Goal: Complete application form

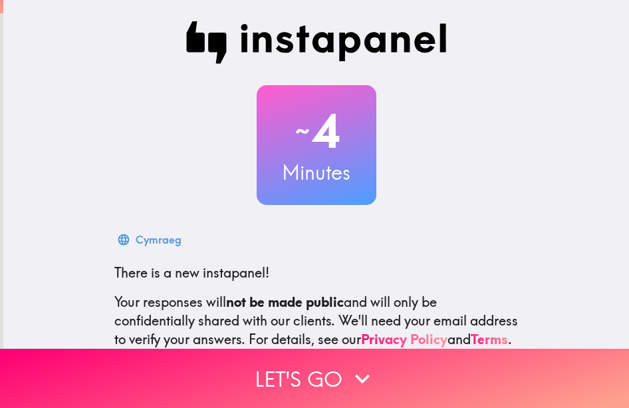
scroll to position [147, 0]
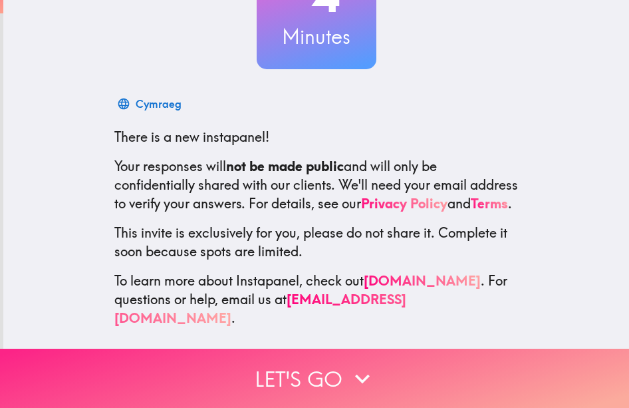
click at [350, 351] on button "Let's go" at bounding box center [314, 378] width 629 height 59
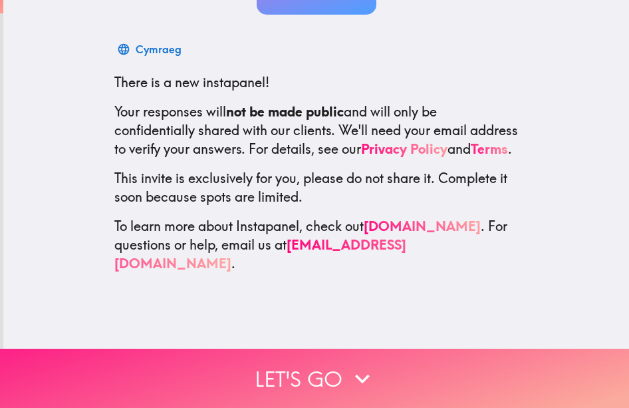
scroll to position [0, 0]
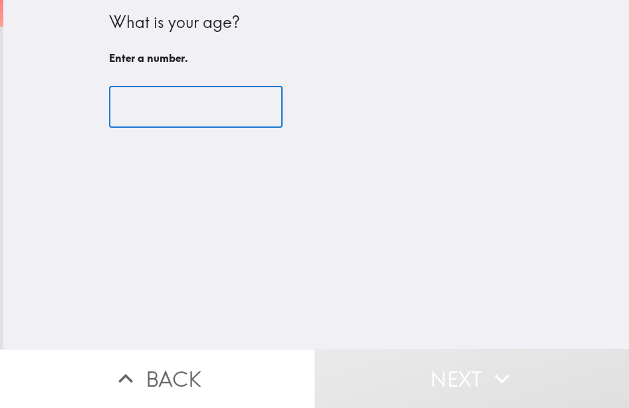
click at [168, 114] on input "number" at bounding box center [196, 106] width 174 height 41
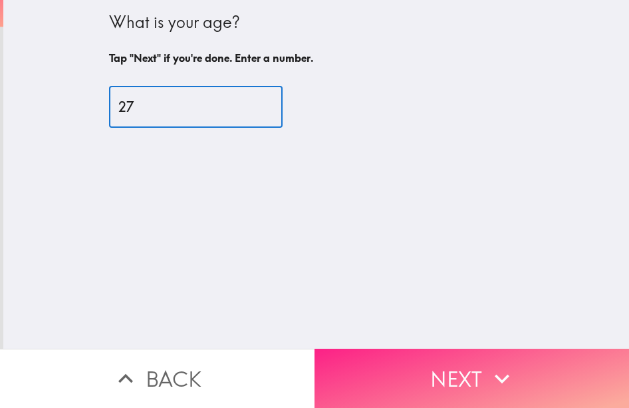
type input "27"
click at [398, 364] on button "Next" at bounding box center [472, 378] width 315 height 59
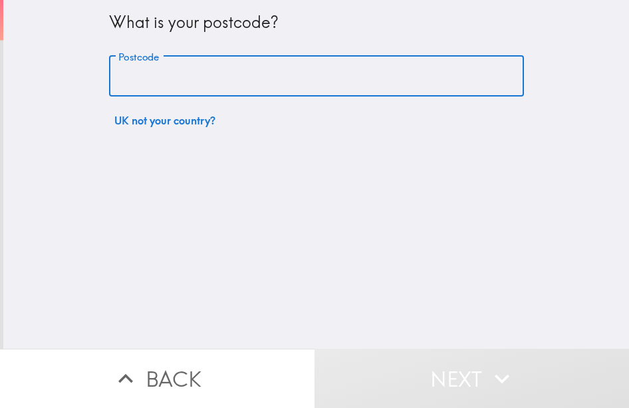
click at [164, 73] on input "Postcode" at bounding box center [316, 76] width 415 height 41
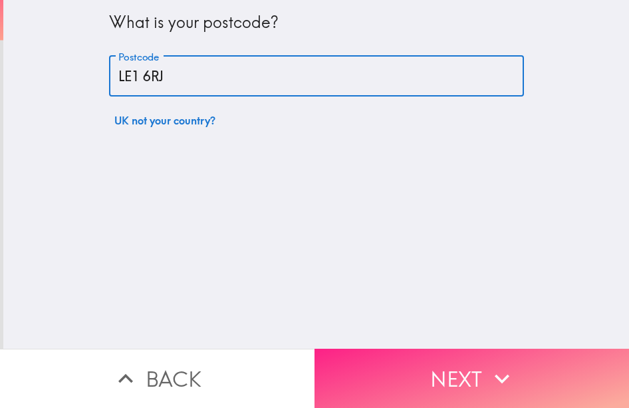
type input "LE1 6RJ"
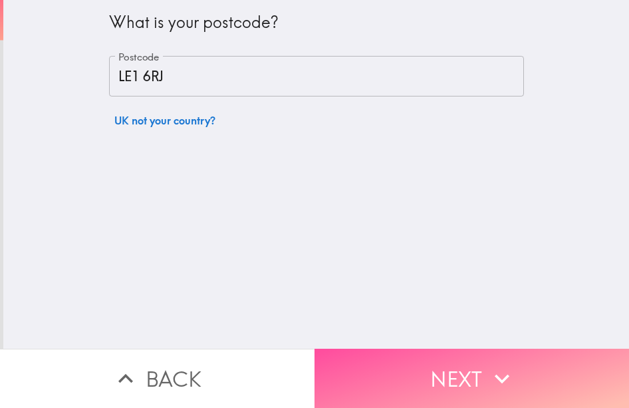
click at [379, 358] on button "Next" at bounding box center [472, 378] width 315 height 59
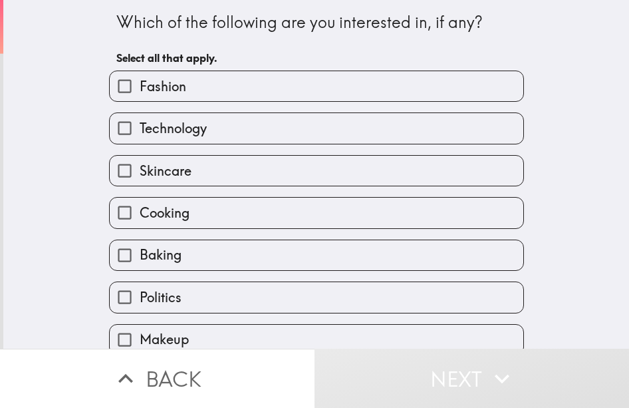
click at [200, 170] on label "Skincare" at bounding box center [317, 171] width 414 height 30
click at [140, 170] on input "Skincare" at bounding box center [125, 171] width 30 height 30
checkbox input "true"
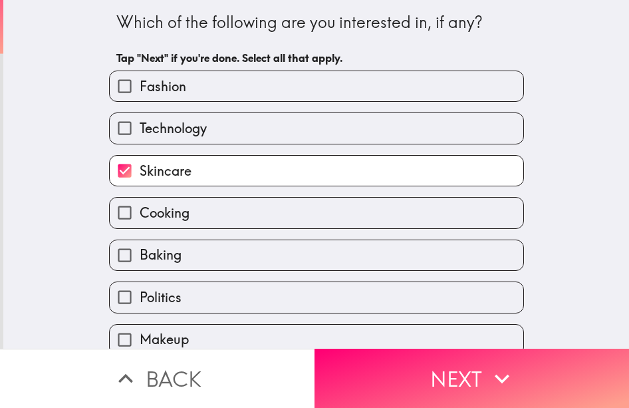
click at [213, 136] on label "Technology" at bounding box center [317, 128] width 414 height 30
click at [140, 136] on input "Technology" at bounding box center [125, 128] width 30 height 30
checkbox input "true"
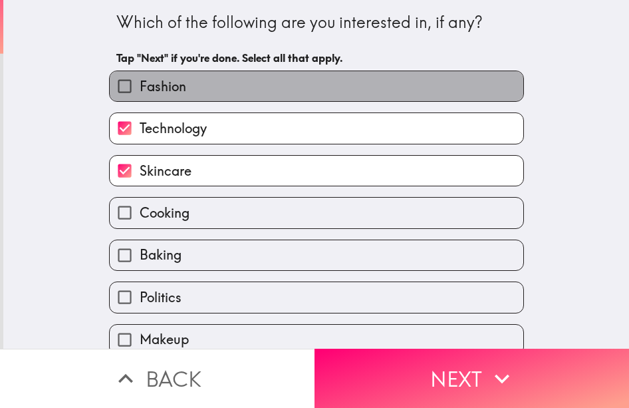
click at [239, 93] on label "Fashion" at bounding box center [317, 86] width 414 height 30
click at [140, 93] on input "Fashion" at bounding box center [125, 86] width 30 height 30
checkbox input "true"
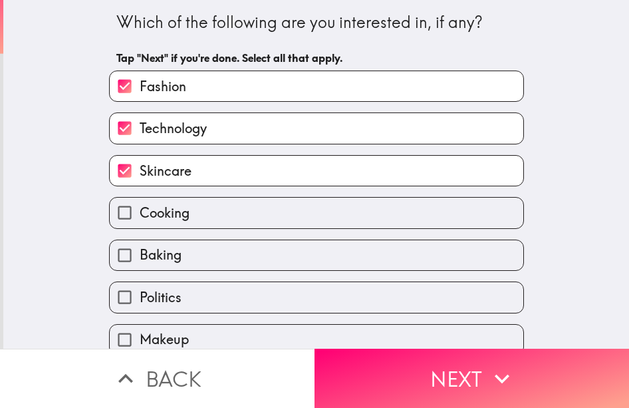
click at [232, 303] on label "Politics" at bounding box center [317, 297] width 414 height 30
click at [140, 303] on input "Politics" at bounding box center [125, 297] width 30 height 30
checkbox input "true"
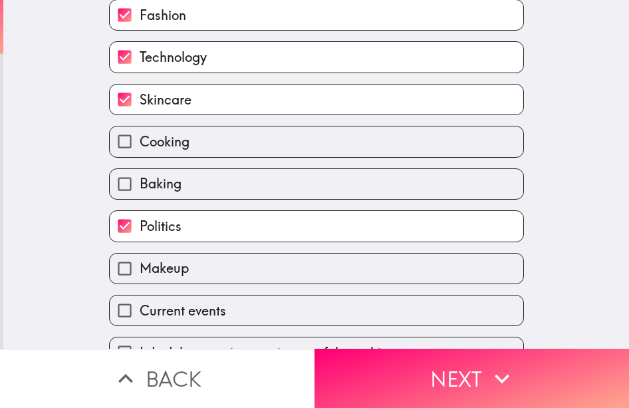
scroll to position [102, 0]
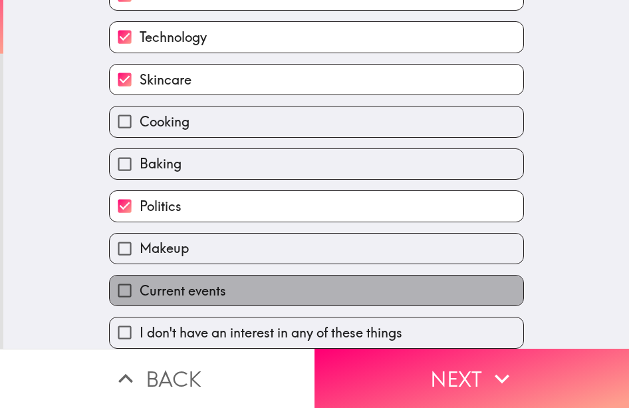
click at [275, 286] on label "Current events" at bounding box center [317, 290] width 414 height 30
click at [140, 286] on input "Current events" at bounding box center [125, 290] width 30 height 30
checkbox input "true"
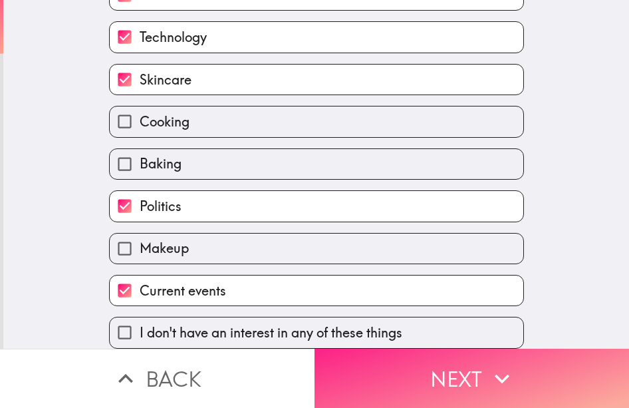
click at [388, 365] on button "Next" at bounding box center [472, 378] width 315 height 59
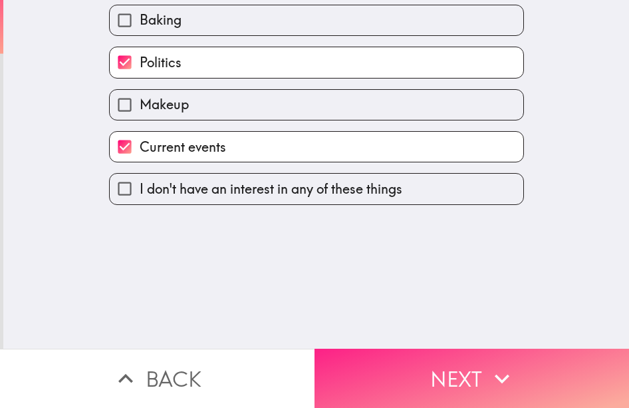
scroll to position [0, 0]
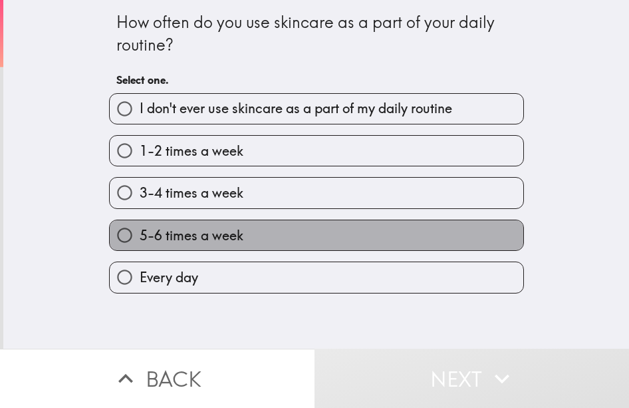
click at [247, 235] on label "5-6 times a week" at bounding box center [317, 235] width 414 height 30
click at [140, 235] on input "5-6 times a week" at bounding box center [125, 235] width 30 height 30
radio input "true"
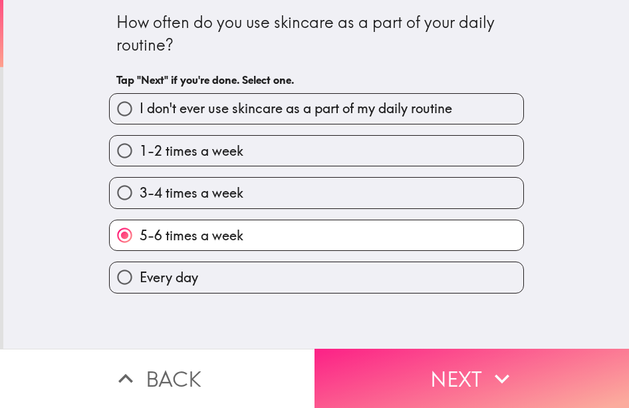
click at [371, 375] on button "Next" at bounding box center [472, 378] width 315 height 59
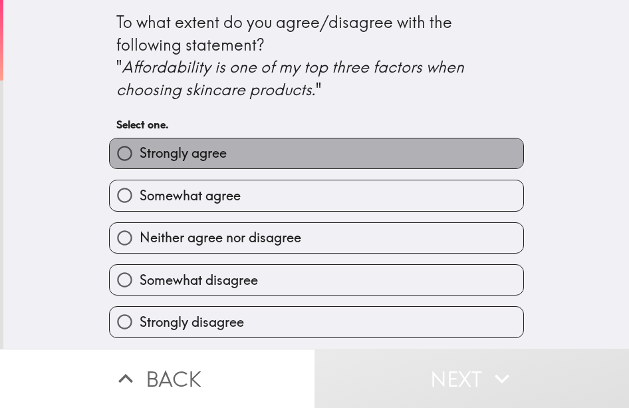
click at [283, 154] on label "Strongly agree" at bounding box center [317, 153] width 414 height 30
click at [140, 154] on input "Strongly agree" at bounding box center [125, 153] width 30 height 30
radio input "true"
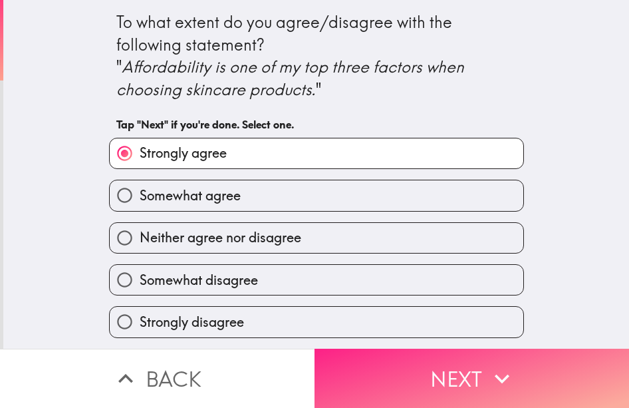
click at [382, 380] on button "Next" at bounding box center [472, 378] width 315 height 59
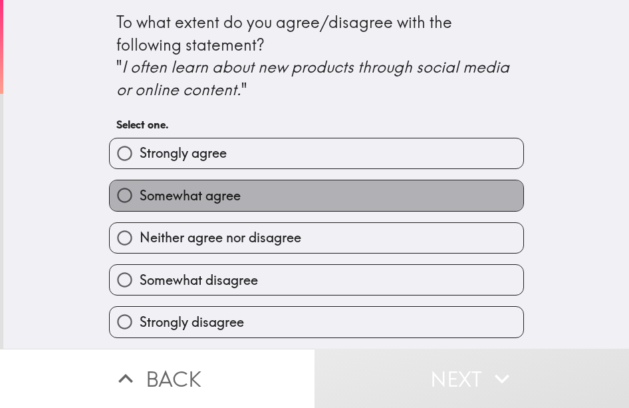
click at [254, 193] on label "Somewhat agree" at bounding box center [317, 195] width 414 height 30
click at [140, 193] on input "Somewhat agree" at bounding box center [125, 195] width 30 height 30
radio input "true"
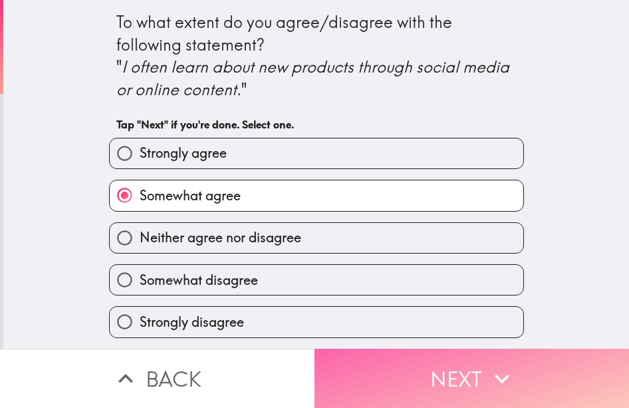
click at [341, 373] on button "Next" at bounding box center [472, 378] width 315 height 59
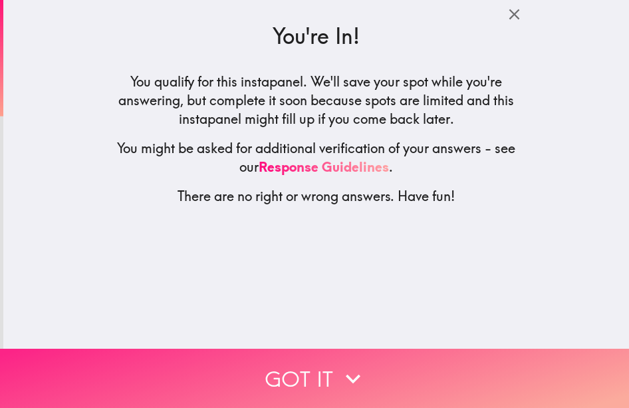
click at [351, 364] on icon "button" at bounding box center [353, 378] width 29 height 29
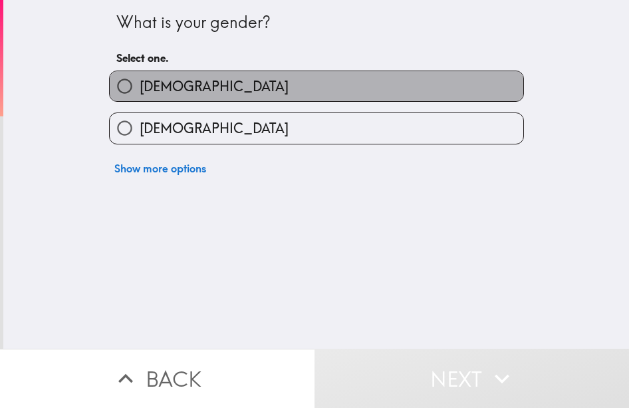
click at [238, 95] on label "[DEMOGRAPHIC_DATA]" at bounding box center [317, 86] width 414 height 30
click at [140, 95] on input "[DEMOGRAPHIC_DATA]" at bounding box center [125, 86] width 30 height 30
radio input "true"
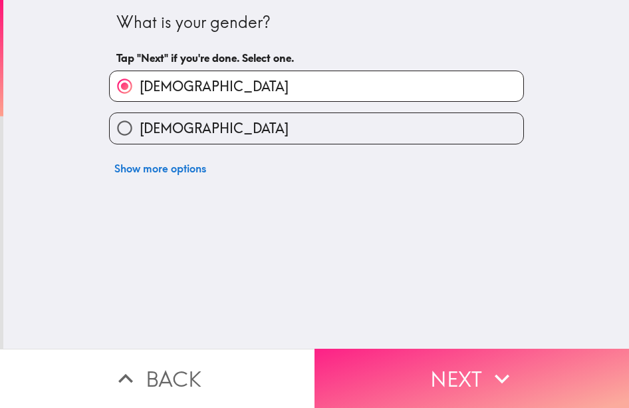
click at [372, 364] on button "Next" at bounding box center [472, 378] width 315 height 59
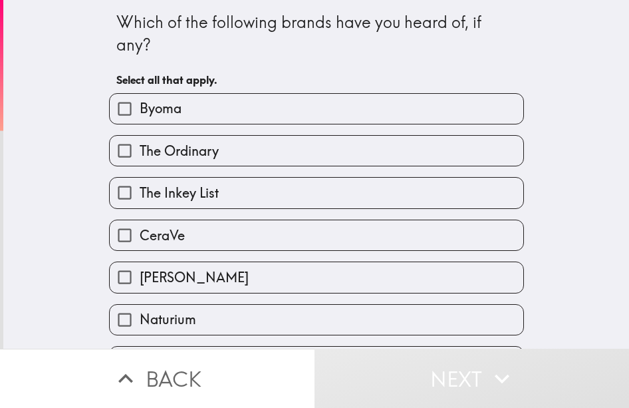
scroll to position [82, 0]
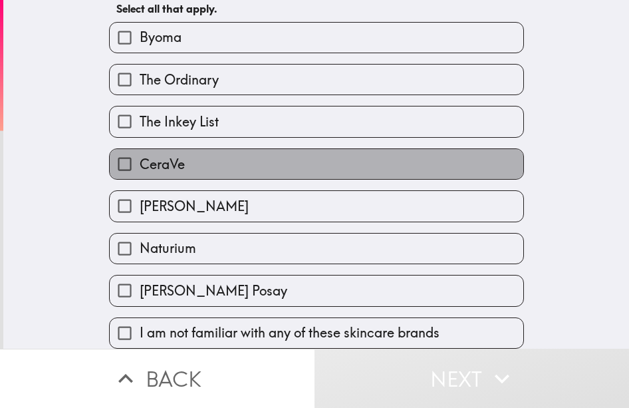
click at [213, 157] on label "CeraVe" at bounding box center [317, 164] width 414 height 30
click at [140, 157] on input "CeraVe" at bounding box center [125, 164] width 30 height 30
checkbox input "true"
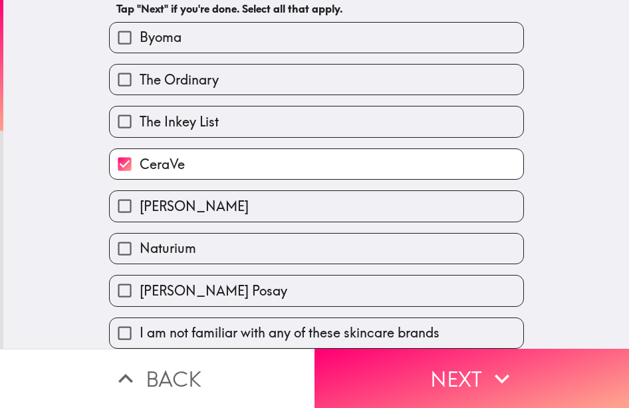
click at [253, 72] on label "The Ordinary" at bounding box center [317, 80] width 414 height 30
click at [140, 72] on input "The Ordinary" at bounding box center [125, 80] width 30 height 30
checkbox input "true"
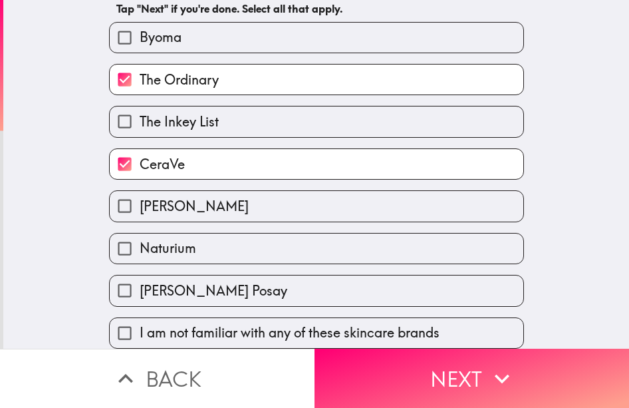
click at [218, 237] on label "Naturium" at bounding box center [317, 248] width 414 height 30
click at [140, 237] on input "Naturium" at bounding box center [125, 248] width 30 height 30
checkbox input "true"
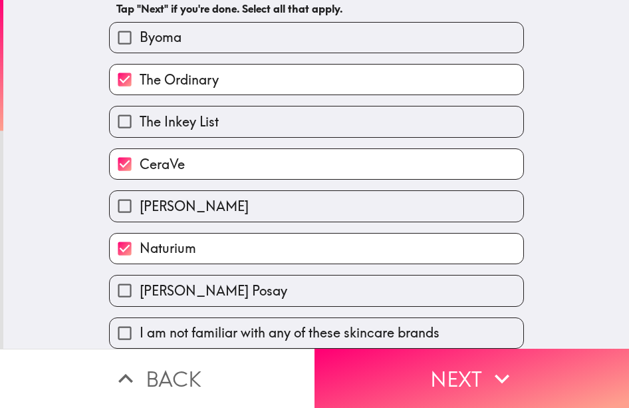
click at [210, 281] on span "[PERSON_NAME] Posay" at bounding box center [214, 290] width 148 height 19
click at [140, 279] on input "[PERSON_NAME] Posay" at bounding box center [125, 290] width 30 height 30
checkbox input "true"
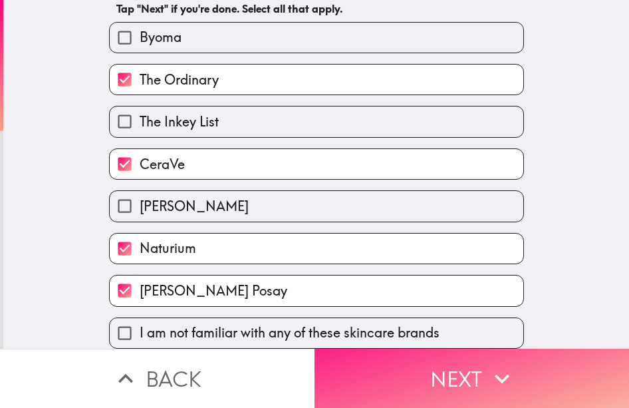
click at [378, 358] on button "Next" at bounding box center [472, 378] width 315 height 59
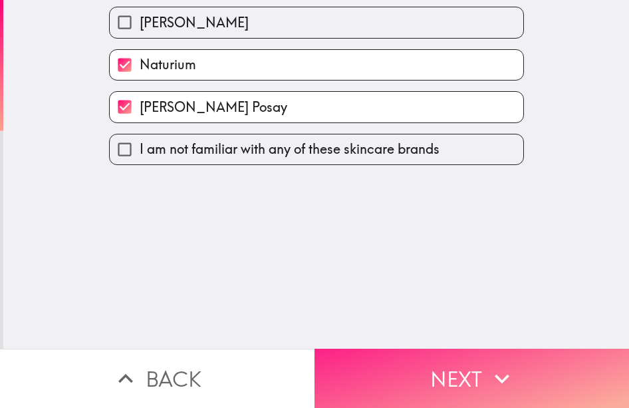
scroll to position [0, 0]
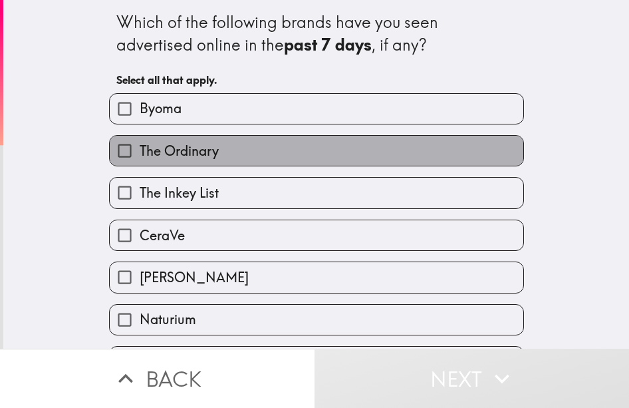
click at [229, 153] on label "The Ordinary" at bounding box center [317, 151] width 414 height 30
click at [140, 153] on input "The Ordinary" at bounding box center [125, 151] width 30 height 30
checkbox input "true"
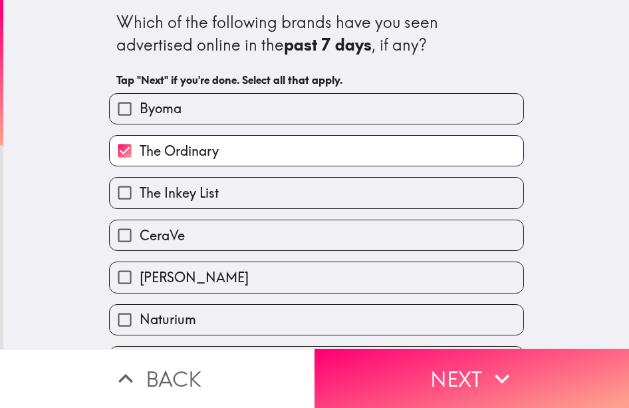
click at [227, 241] on label "CeraVe" at bounding box center [317, 235] width 414 height 30
click at [140, 241] on input "CeraVe" at bounding box center [125, 235] width 30 height 30
checkbox input "true"
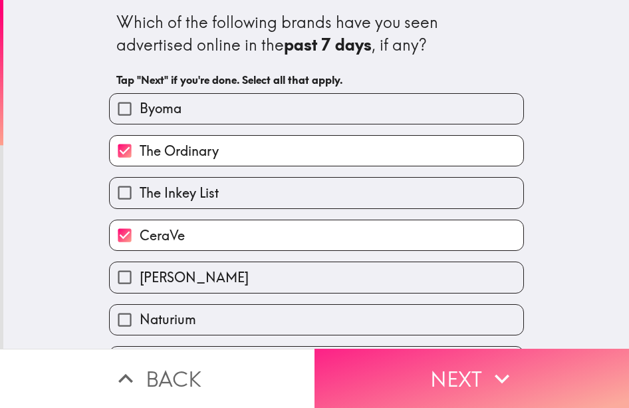
click at [392, 360] on button "Next" at bounding box center [472, 378] width 315 height 59
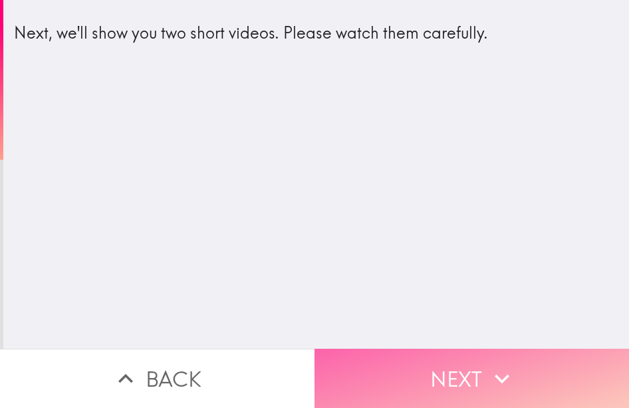
click at [410, 354] on button "Next" at bounding box center [472, 378] width 315 height 59
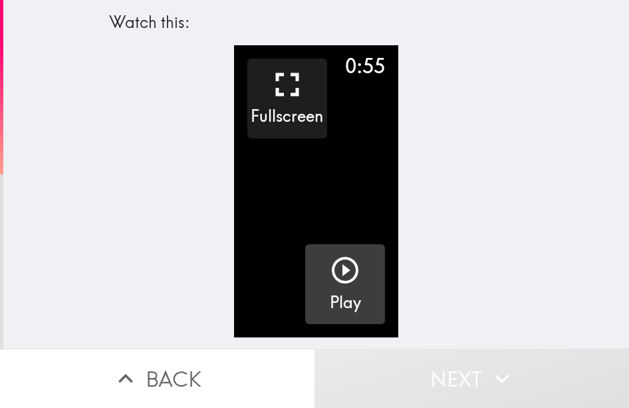
click at [337, 273] on icon "button" at bounding box center [345, 270] width 32 height 32
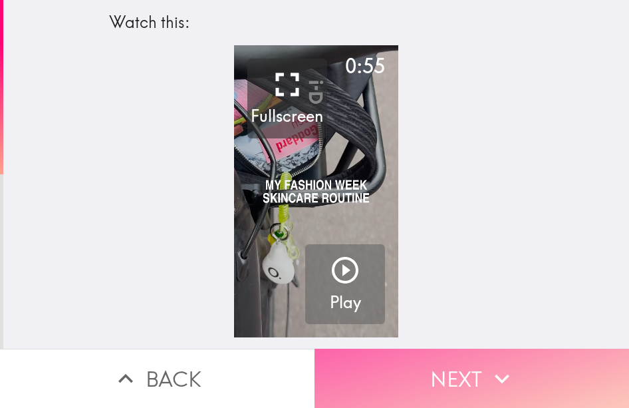
click at [449, 378] on button "Next" at bounding box center [472, 378] width 315 height 59
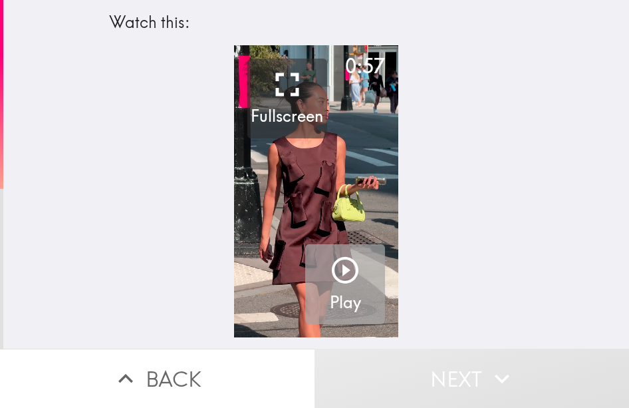
click at [341, 283] on icon "button" at bounding box center [345, 270] width 32 height 32
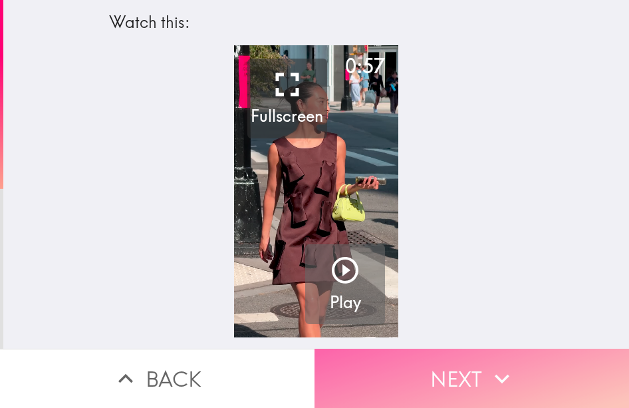
click at [432, 373] on button "Next" at bounding box center [472, 378] width 315 height 59
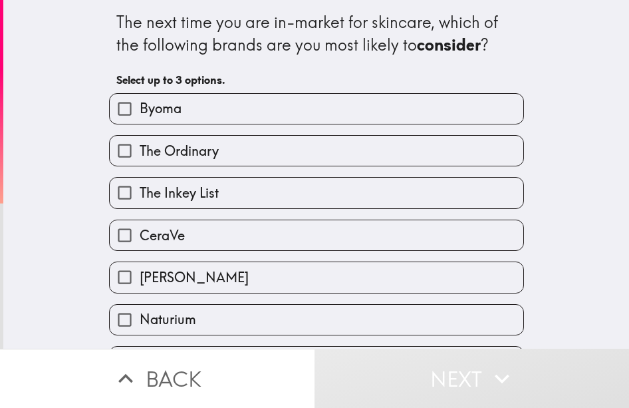
click at [285, 147] on label "The Ordinary" at bounding box center [317, 151] width 414 height 30
click at [140, 147] on input "The Ordinary" at bounding box center [125, 151] width 30 height 30
checkbox input "true"
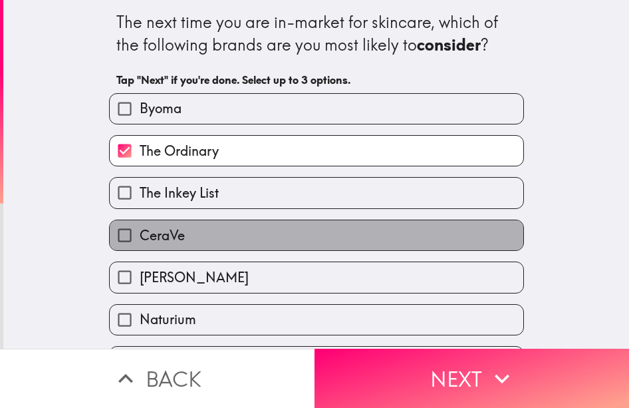
click at [197, 235] on label "CeraVe" at bounding box center [317, 235] width 414 height 30
click at [140, 235] on input "CeraVe" at bounding box center [125, 235] width 30 height 30
checkbox input "true"
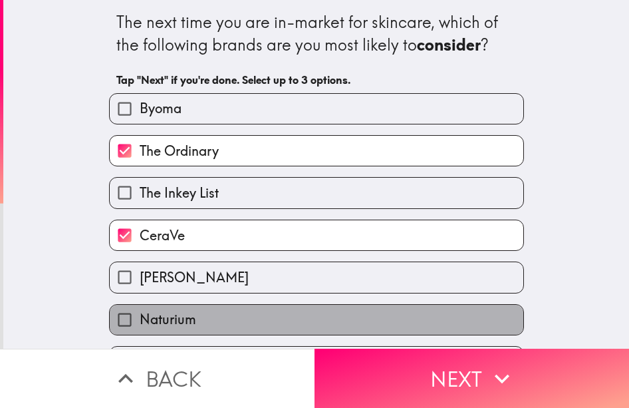
click at [188, 316] on label "Naturium" at bounding box center [317, 320] width 414 height 30
click at [140, 316] on input "Naturium" at bounding box center [125, 320] width 30 height 30
checkbox input "true"
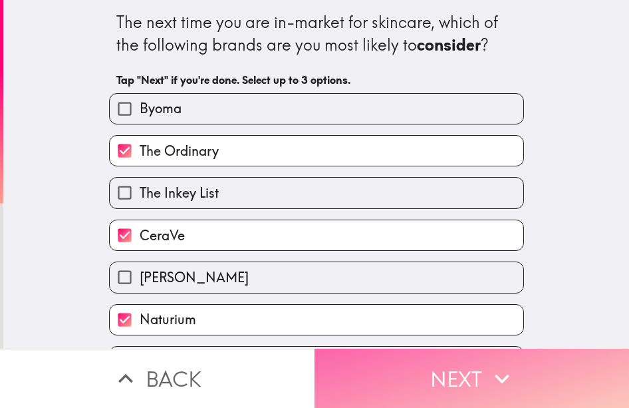
click at [337, 354] on button "Next" at bounding box center [472, 378] width 315 height 59
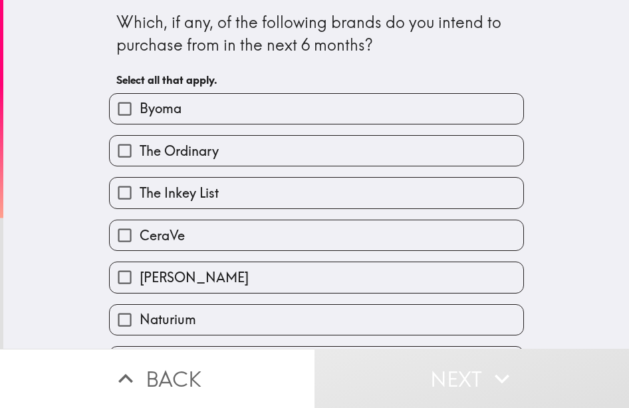
click at [235, 149] on label "The Ordinary" at bounding box center [317, 151] width 414 height 30
click at [140, 149] on input "The Ordinary" at bounding box center [125, 151] width 30 height 30
checkbox input "true"
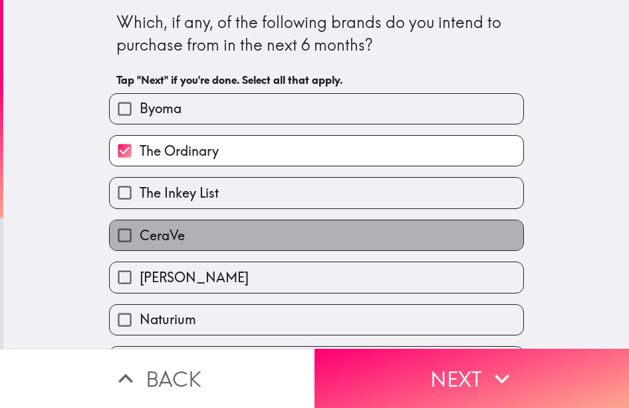
click at [217, 235] on label "CeraVe" at bounding box center [317, 235] width 414 height 30
click at [140, 235] on input "CeraVe" at bounding box center [125, 235] width 30 height 30
checkbox input "true"
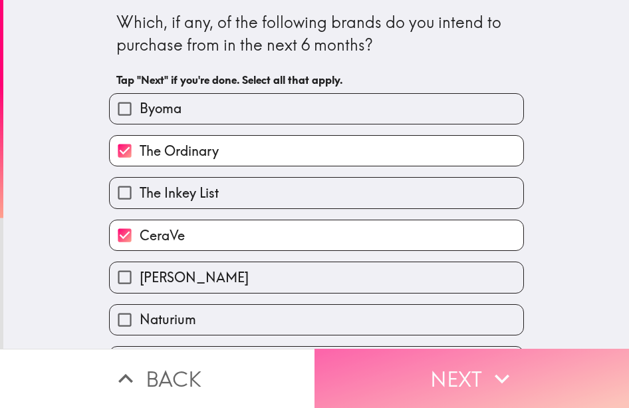
click at [347, 353] on button "Next" at bounding box center [472, 378] width 315 height 59
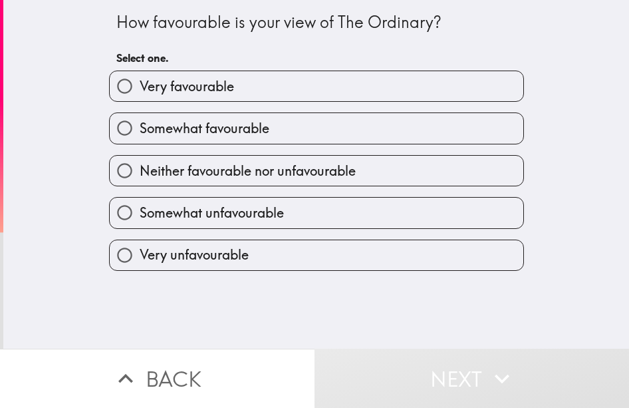
click at [228, 82] on label "Very favourable" at bounding box center [317, 86] width 414 height 30
click at [140, 82] on input "Very favourable" at bounding box center [125, 86] width 30 height 30
radio input "true"
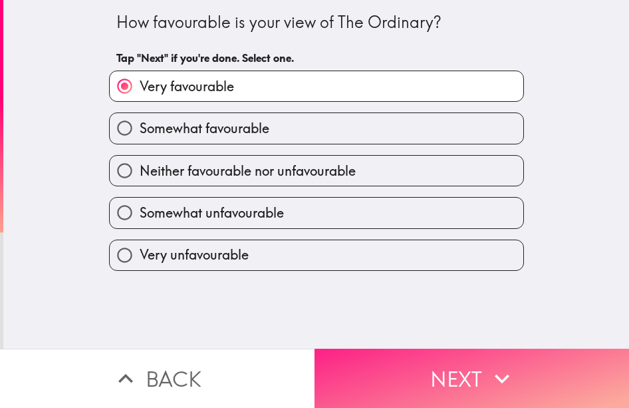
click at [390, 364] on button "Next" at bounding box center [472, 378] width 315 height 59
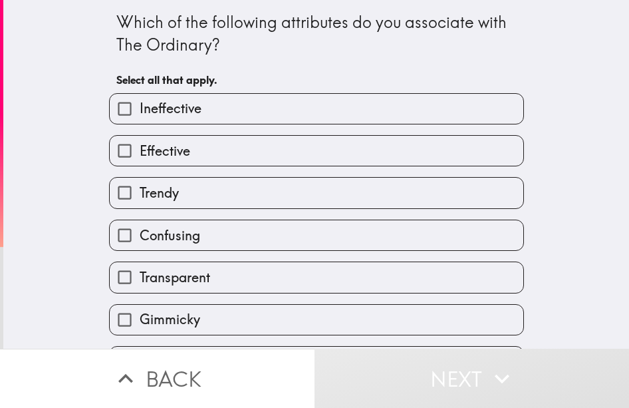
click at [225, 152] on label "Effective" at bounding box center [317, 151] width 414 height 30
click at [140, 152] on input "Effective" at bounding box center [125, 151] width 30 height 30
checkbox input "true"
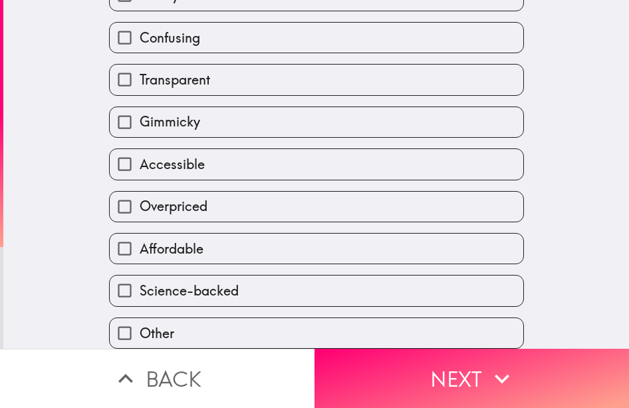
scroll to position [209, 0]
click at [251, 233] on label "Affordable" at bounding box center [317, 248] width 414 height 30
click at [140, 233] on input "Affordable" at bounding box center [125, 248] width 30 height 30
checkbox input "true"
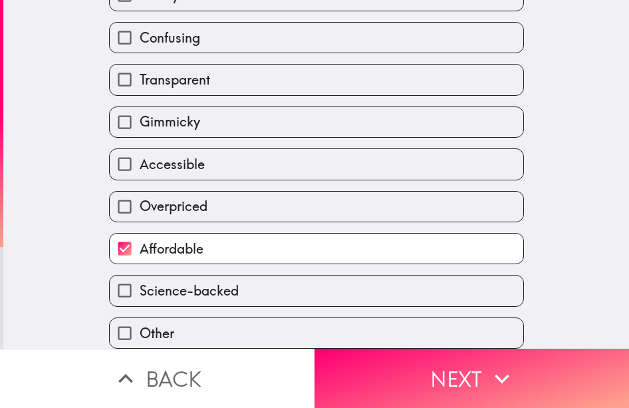
click at [247, 149] on label "Accessible" at bounding box center [317, 164] width 414 height 30
click at [140, 149] on input "Accessible" at bounding box center [125, 164] width 30 height 30
checkbox input "true"
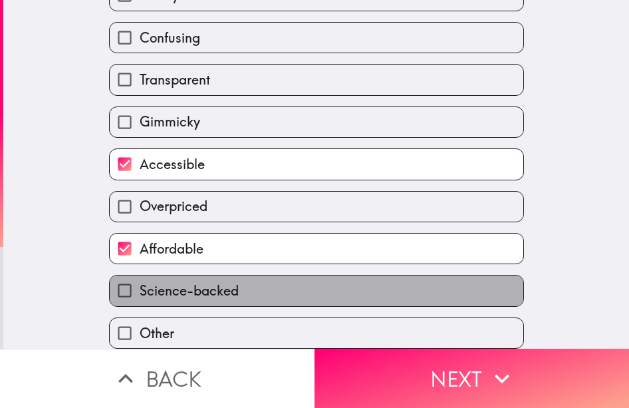
click at [250, 281] on label "Science-backed" at bounding box center [317, 290] width 414 height 30
click at [140, 281] on input "Science-backed" at bounding box center [125, 290] width 30 height 30
checkbox input "true"
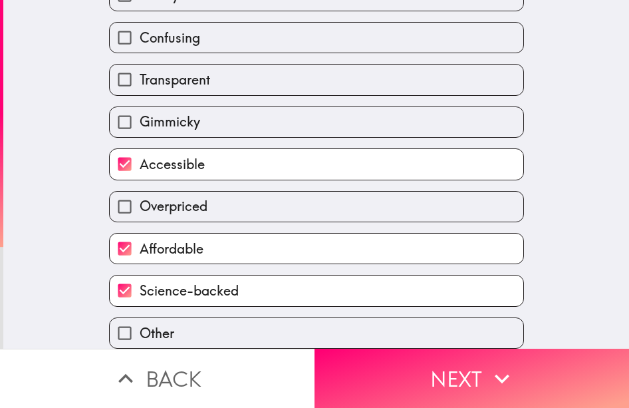
click at [247, 68] on label "Transparent" at bounding box center [317, 80] width 414 height 30
click at [140, 68] on input "Transparent" at bounding box center [125, 80] width 30 height 30
checkbox input "true"
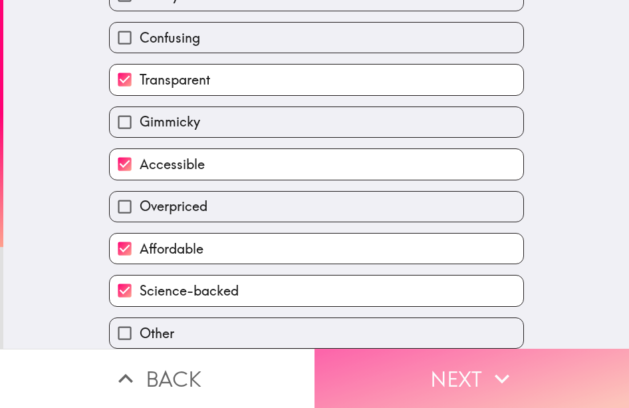
click at [356, 362] on button "Next" at bounding box center [472, 378] width 315 height 59
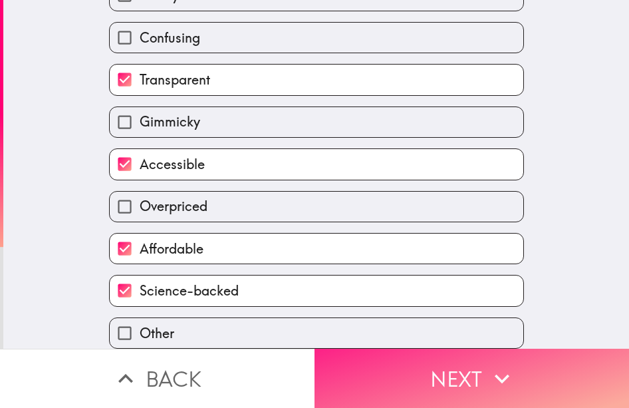
scroll to position [84, 0]
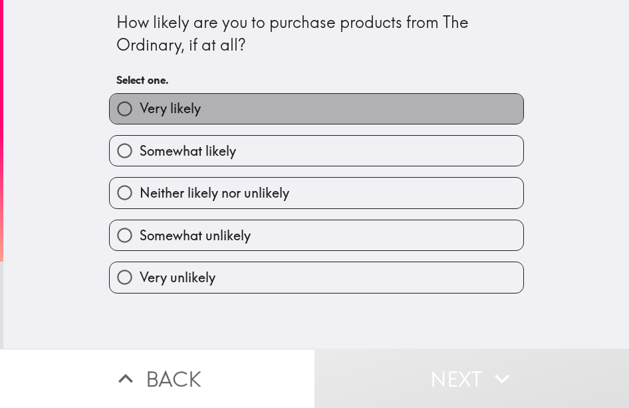
click at [245, 113] on label "Very likely" at bounding box center [317, 109] width 414 height 30
click at [140, 113] on input "Very likely" at bounding box center [125, 109] width 30 height 30
radio input "true"
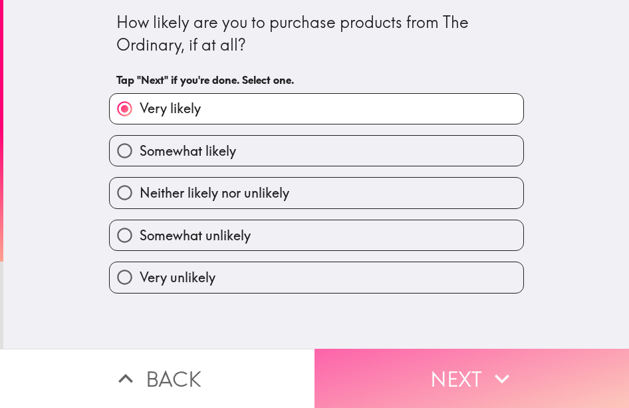
click at [375, 378] on button "Next" at bounding box center [472, 378] width 315 height 59
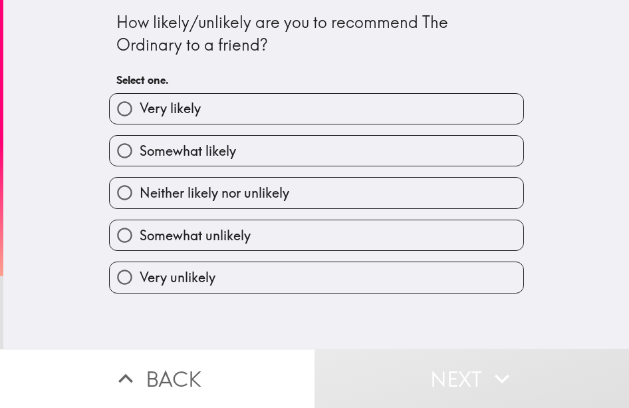
click at [233, 110] on label "Very likely" at bounding box center [317, 109] width 414 height 30
click at [140, 110] on input "Very likely" at bounding box center [125, 109] width 30 height 30
radio input "true"
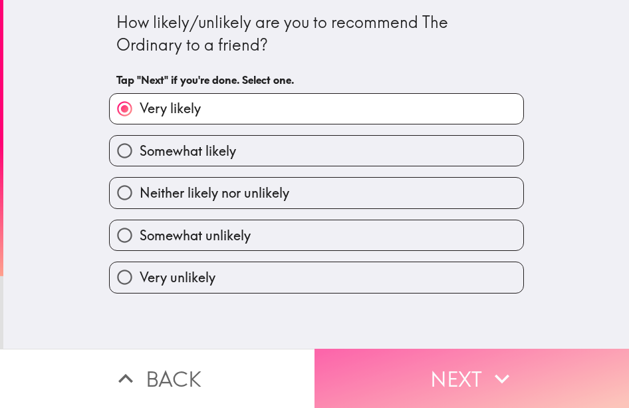
click at [350, 363] on button "Next" at bounding box center [472, 378] width 315 height 59
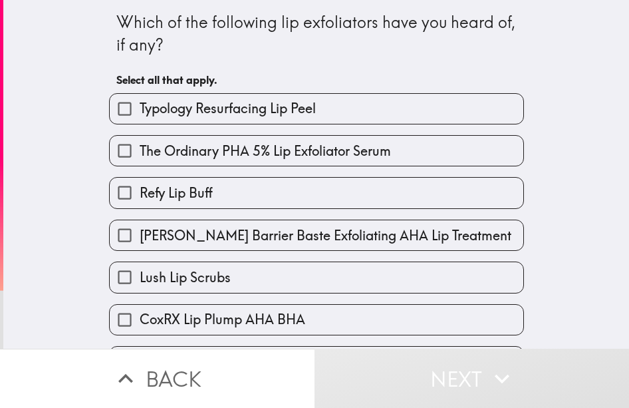
click at [198, 150] on span "The Ordinary PHA 5% Lip Exfoliator Serum" at bounding box center [265, 151] width 251 height 19
click at [140, 150] on input "The Ordinary PHA 5% Lip Exfoliator Serum" at bounding box center [125, 151] width 30 height 30
checkbox input "true"
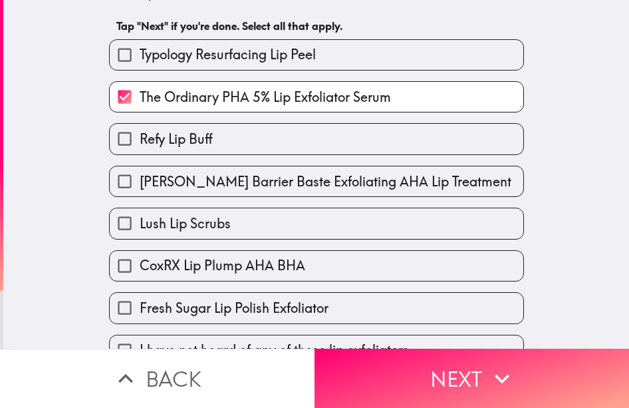
scroll to position [82, 0]
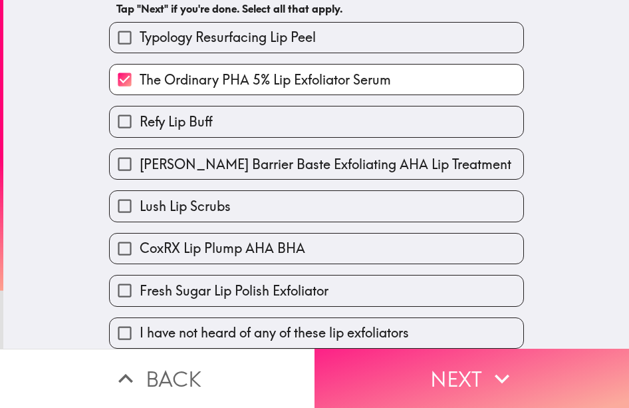
click at [420, 370] on button "Next" at bounding box center [472, 378] width 315 height 59
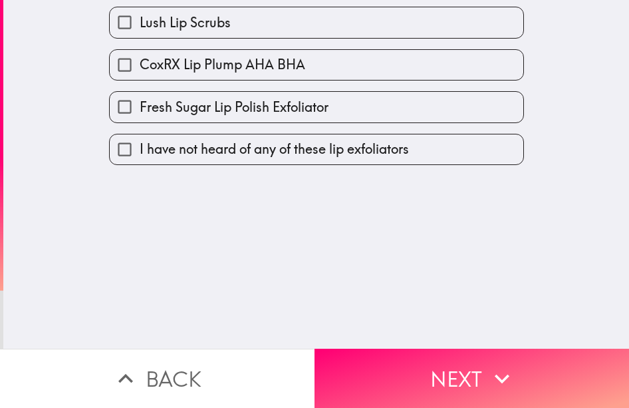
scroll to position [0, 0]
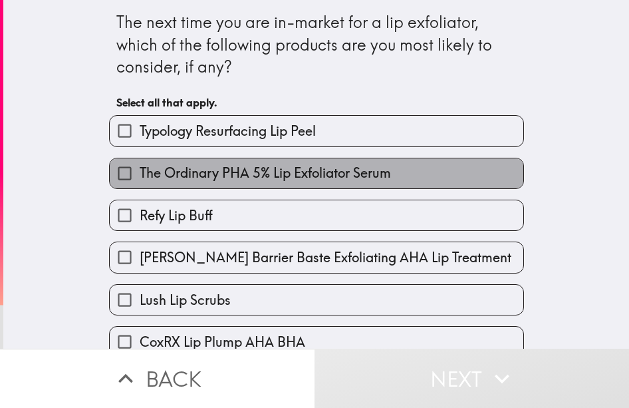
click at [227, 174] on span "The Ordinary PHA 5% Lip Exfoliator Serum" at bounding box center [265, 173] width 251 height 19
click at [140, 174] on input "The Ordinary PHA 5% Lip Exfoliator Serum" at bounding box center [125, 173] width 30 height 30
checkbox input "true"
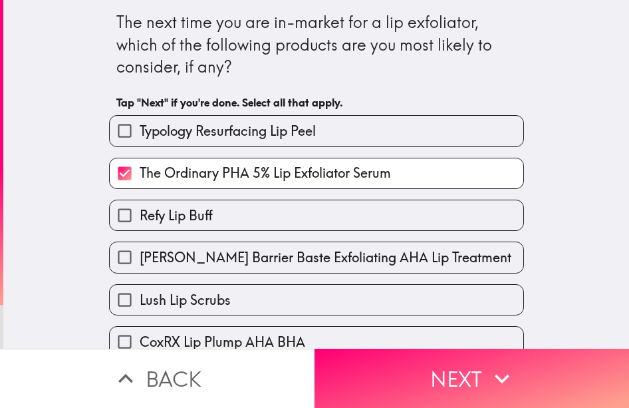
scroll to position [147, 0]
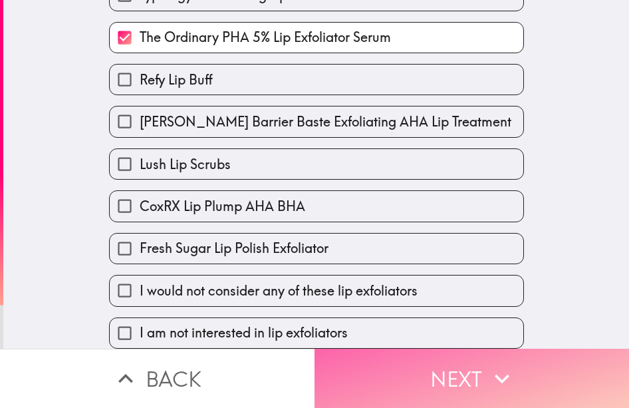
click at [409, 373] on button "Next" at bounding box center [472, 378] width 315 height 59
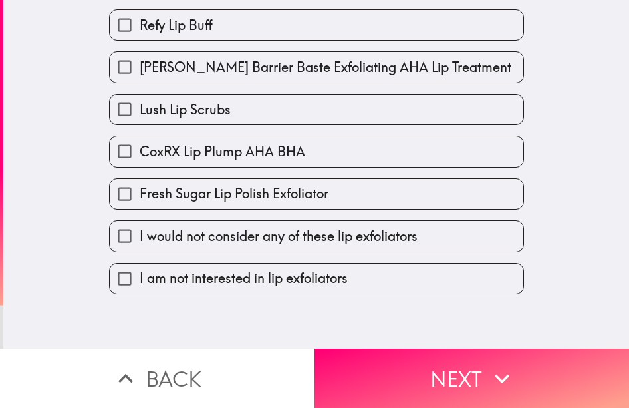
scroll to position [0, 0]
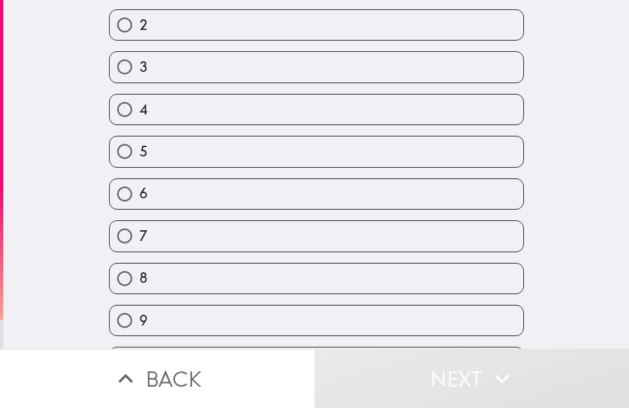
scroll to position [155, 0]
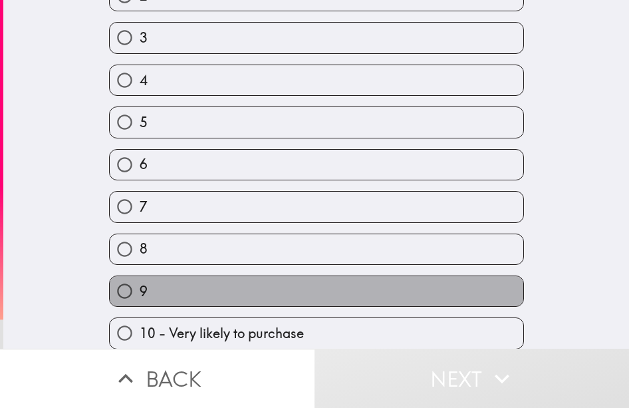
click at [241, 297] on label "9" at bounding box center [317, 291] width 414 height 30
click at [140, 297] on input "9" at bounding box center [125, 291] width 30 height 30
radio input "true"
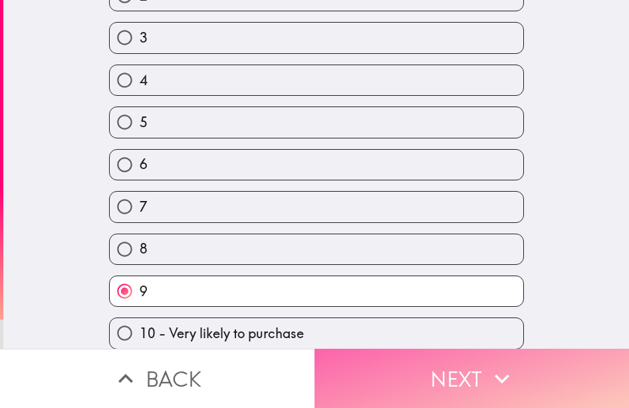
click at [401, 369] on button "Next" at bounding box center [472, 378] width 315 height 59
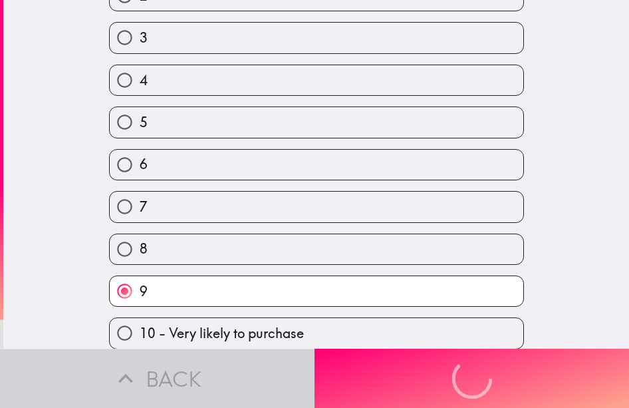
scroll to position [0, 0]
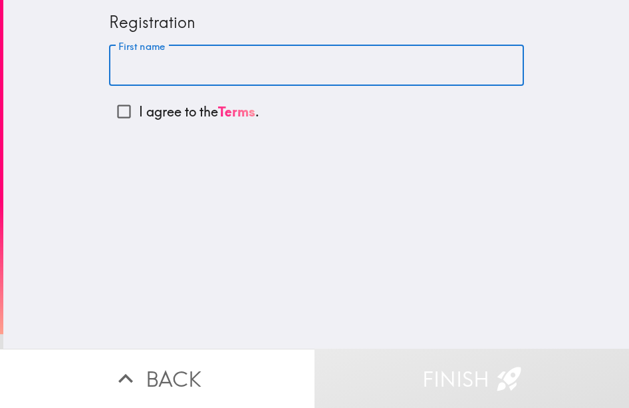
click at [128, 69] on input "First name" at bounding box center [316, 65] width 415 height 41
type input "[PERSON_NAME]"
click at [116, 116] on input "I agree to the Terms ." at bounding box center [124, 111] width 30 height 30
checkbox input "true"
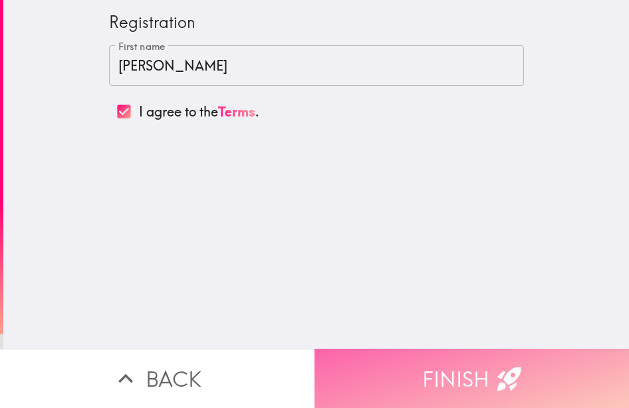
click at [388, 378] on button "Finish" at bounding box center [472, 378] width 315 height 59
